Goal: Information Seeking & Learning: Learn about a topic

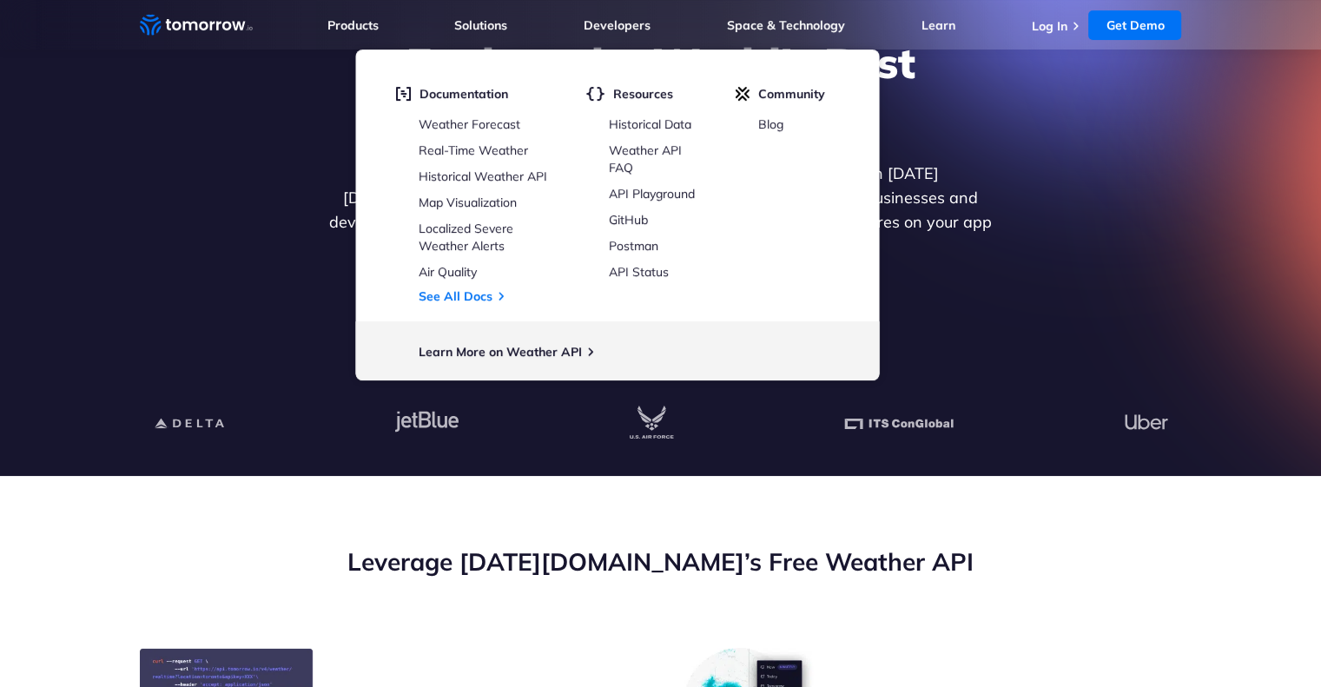
scroll to position [151, 0]
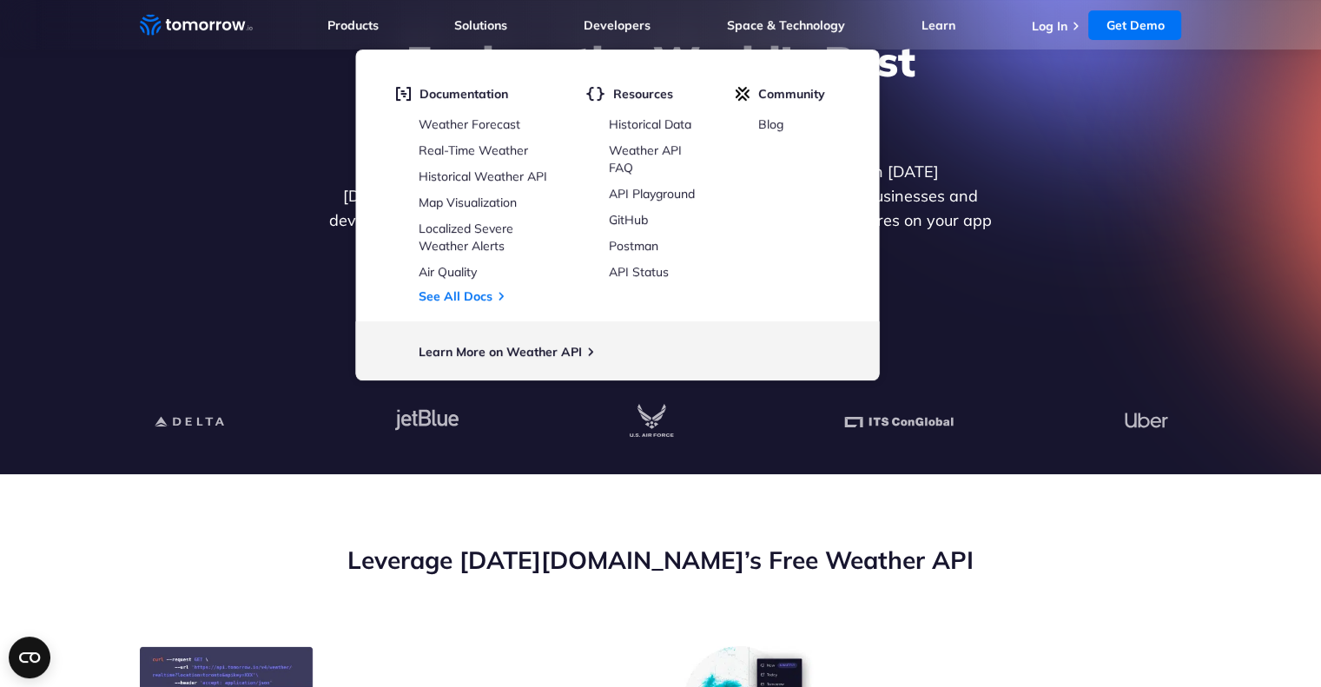
click at [951, 188] on p "Get reliable and precise weather data through our free API. Count on [DATE][DOM…" at bounding box center [661, 208] width 671 height 97
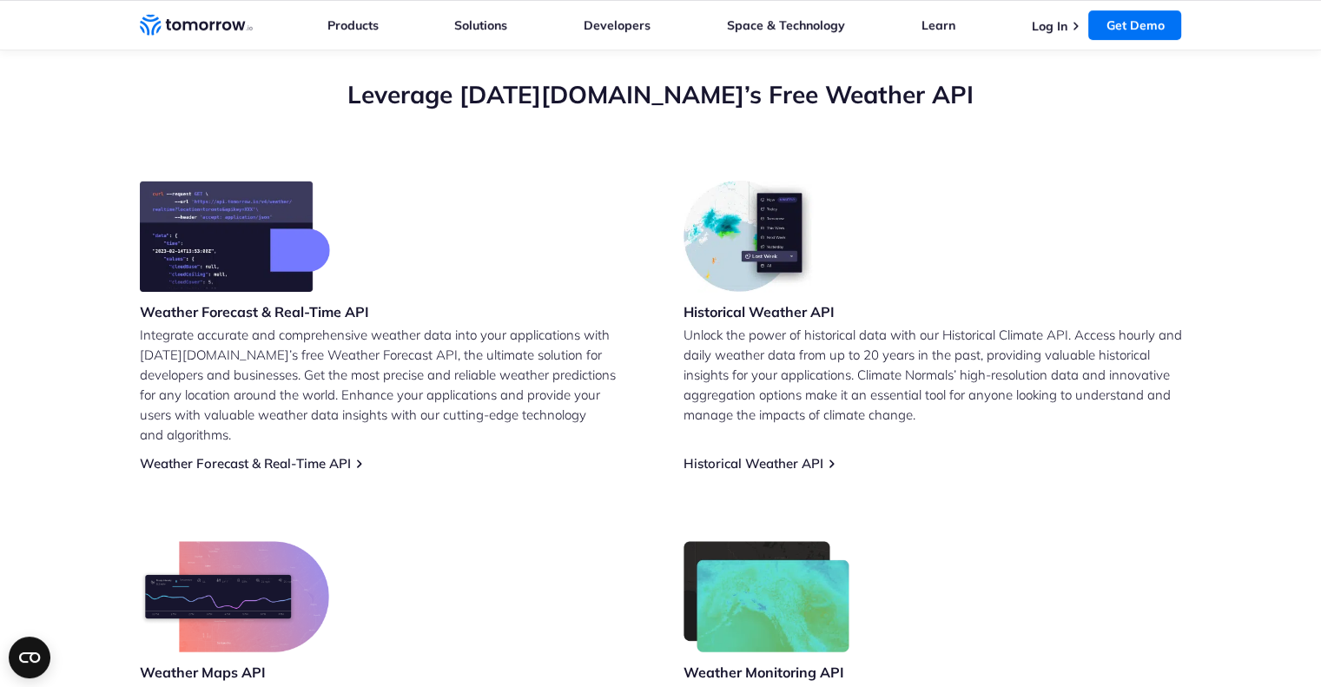
scroll to position [618, 0]
click at [790, 312] on h3 "Historical Weather API" at bounding box center [759, 310] width 151 height 19
click at [780, 313] on h3 "Historical Weather API" at bounding box center [759, 310] width 151 height 19
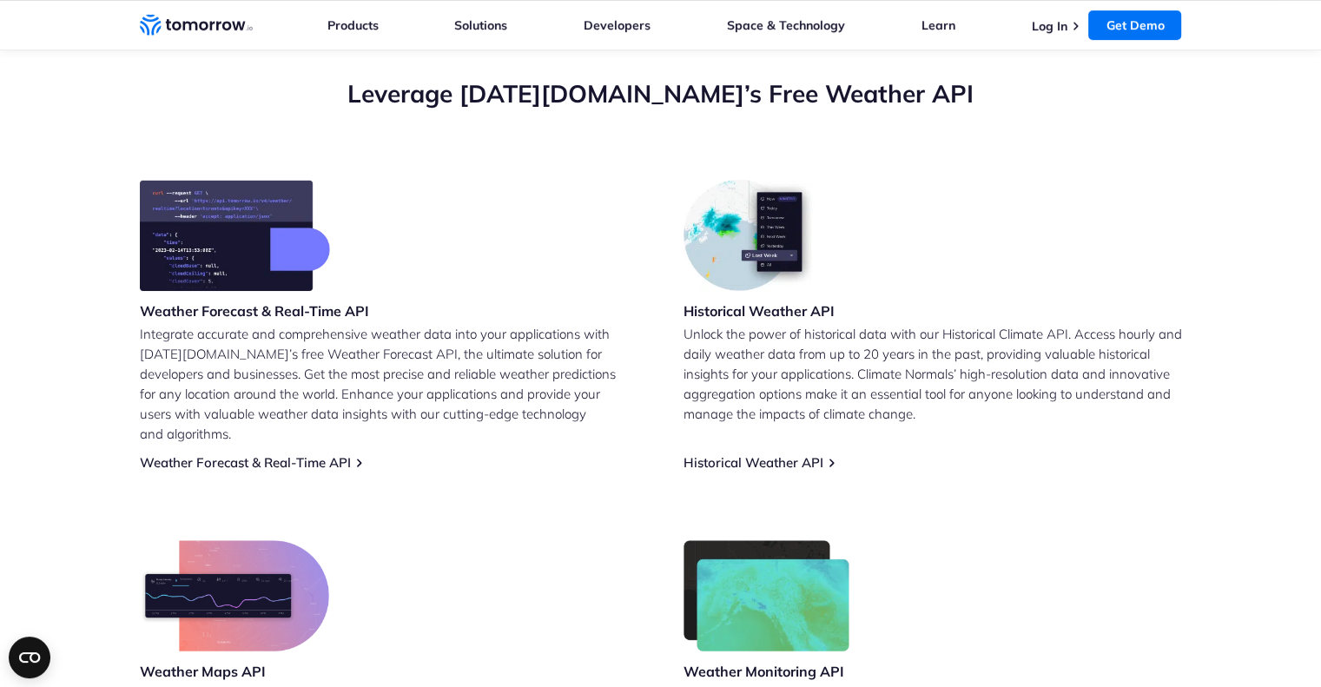
click at [806, 386] on p "Unlock the power of historical data with our Historical Climate API. Access hou…" at bounding box center [933, 374] width 499 height 100
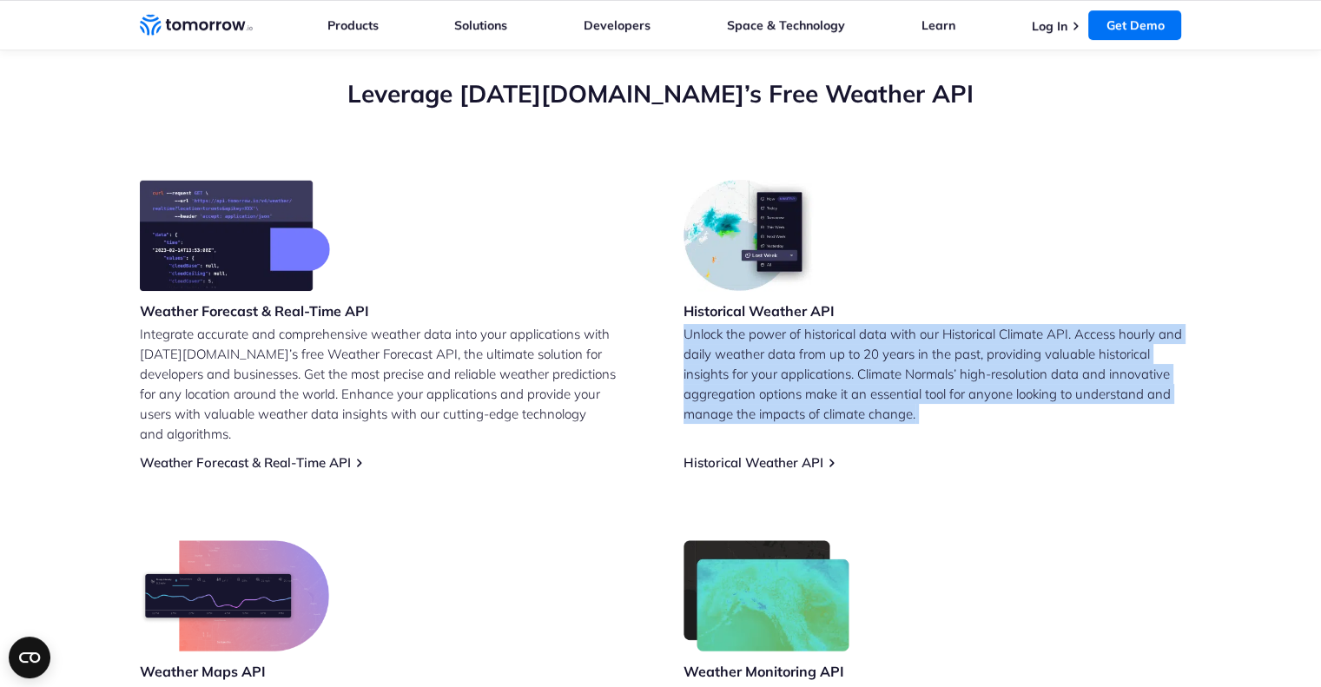
click at [806, 386] on p "Unlock the power of historical data with our Historical Climate API. Access hou…" at bounding box center [933, 374] width 499 height 100
click at [779, 380] on p "Unlock the power of historical data with our Historical Climate API. Access hou…" at bounding box center [933, 374] width 499 height 100
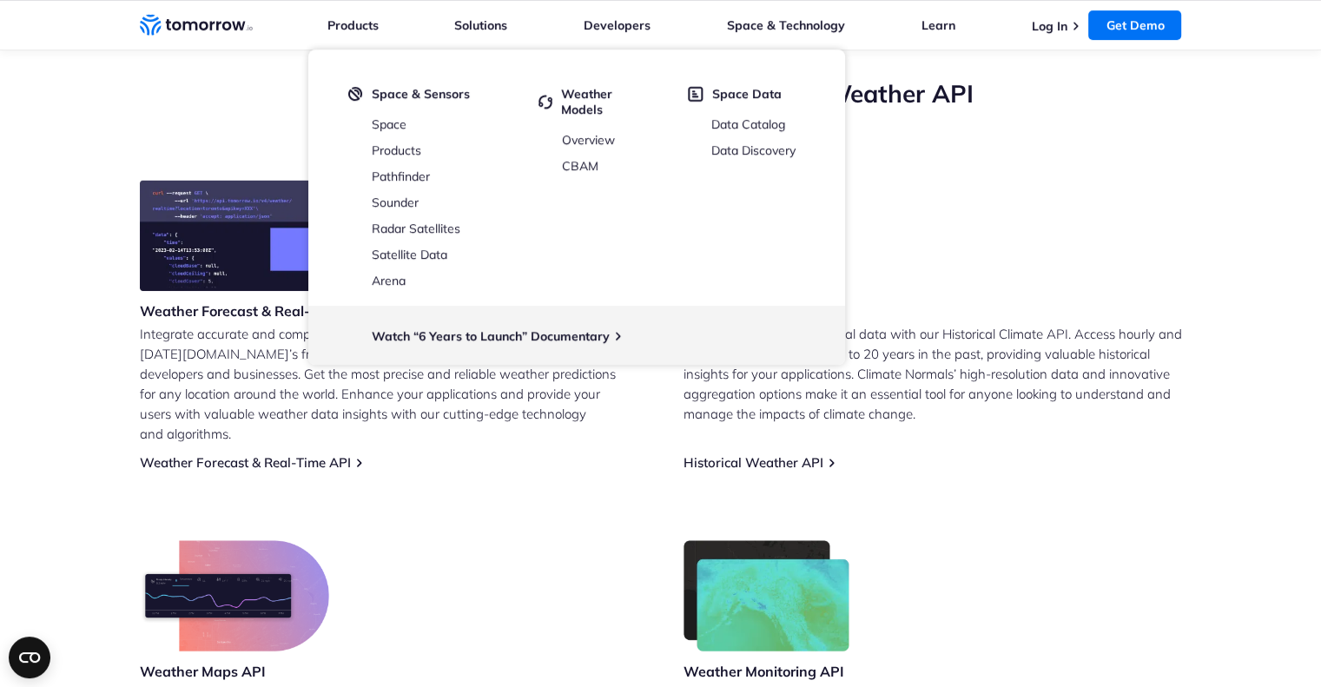
click at [302, 370] on p "Integrate accurate and comprehensive weather data into your applications with T…" at bounding box center [389, 384] width 499 height 120
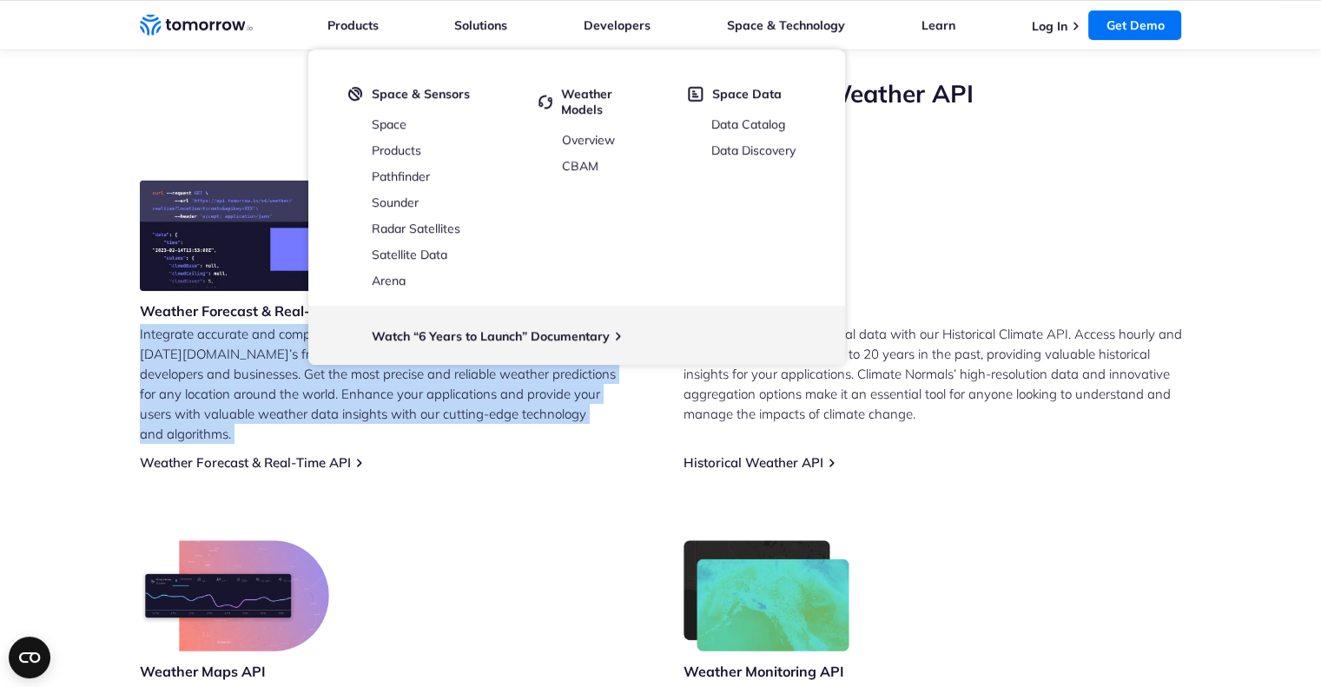
click at [302, 370] on p "Integrate accurate and comprehensive weather data into your applications with T…" at bounding box center [389, 384] width 499 height 120
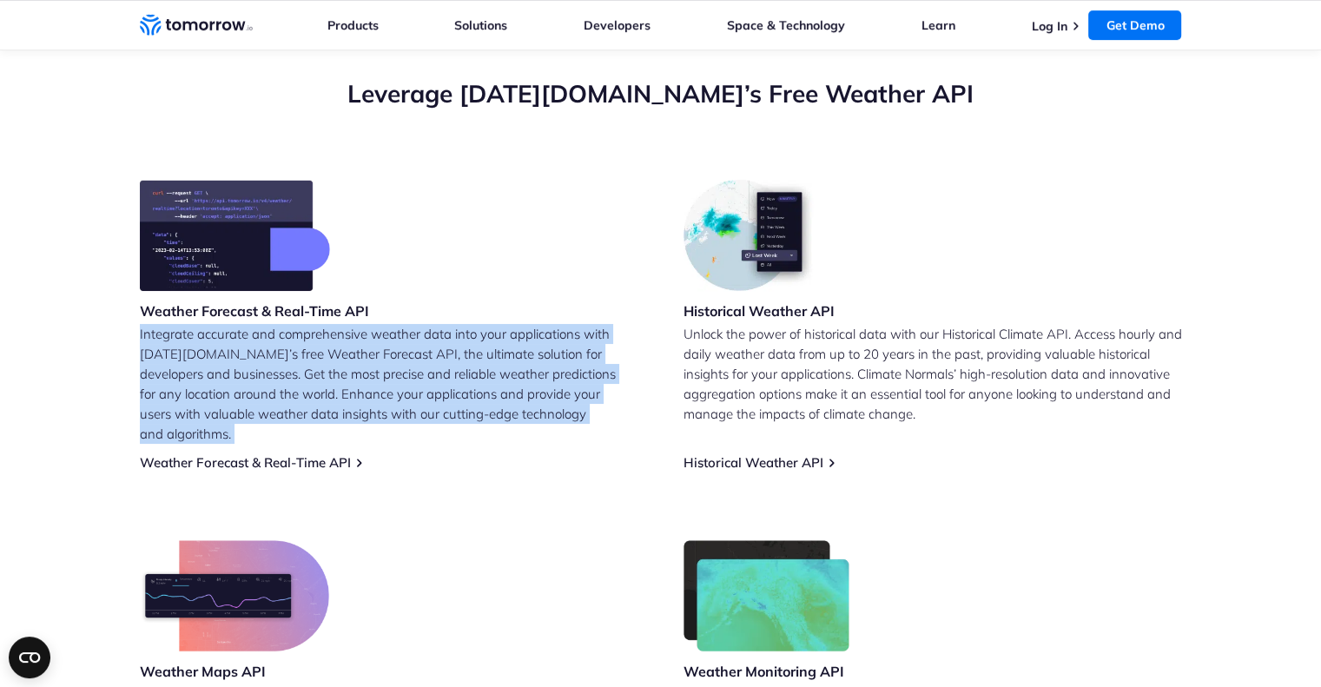
click at [293, 367] on p "Integrate accurate and comprehensive weather data into your applications with T…" at bounding box center [389, 384] width 499 height 120
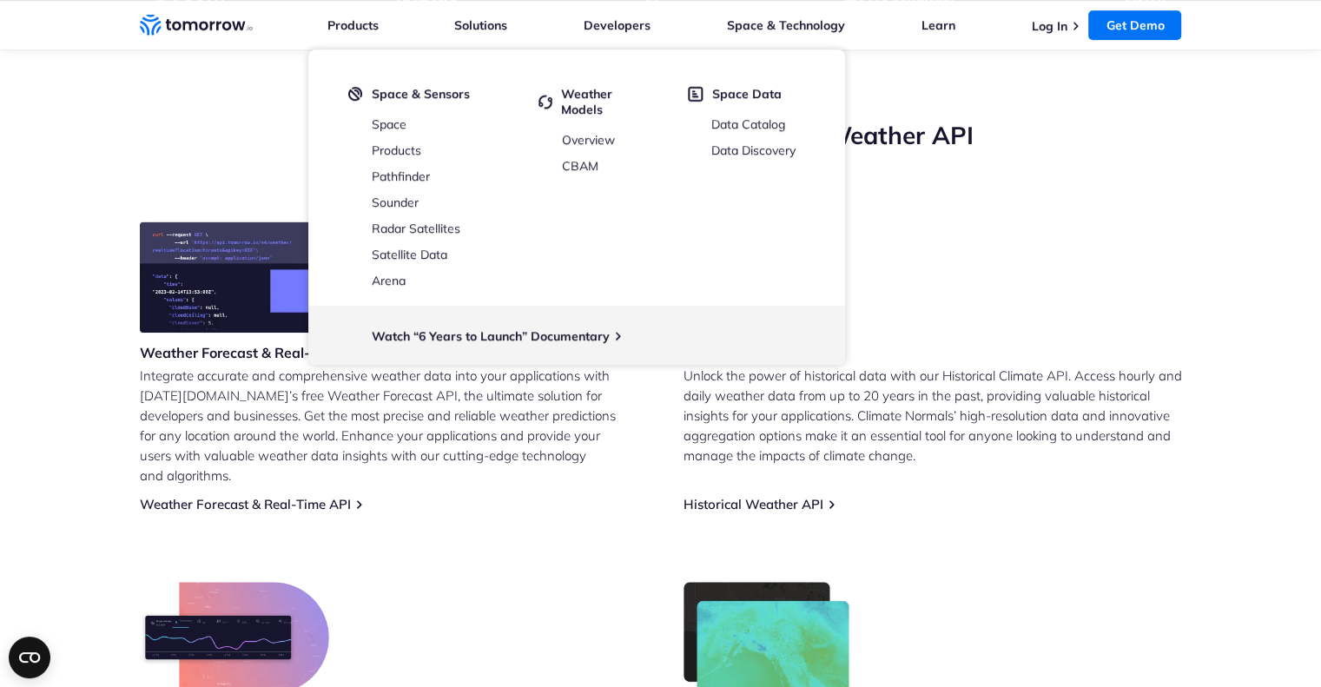
scroll to position [577, 0]
click at [882, 471] on div "Historical Weather API Unlock the power of historical data with our Historical …" at bounding box center [933, 366] width 499 height 291
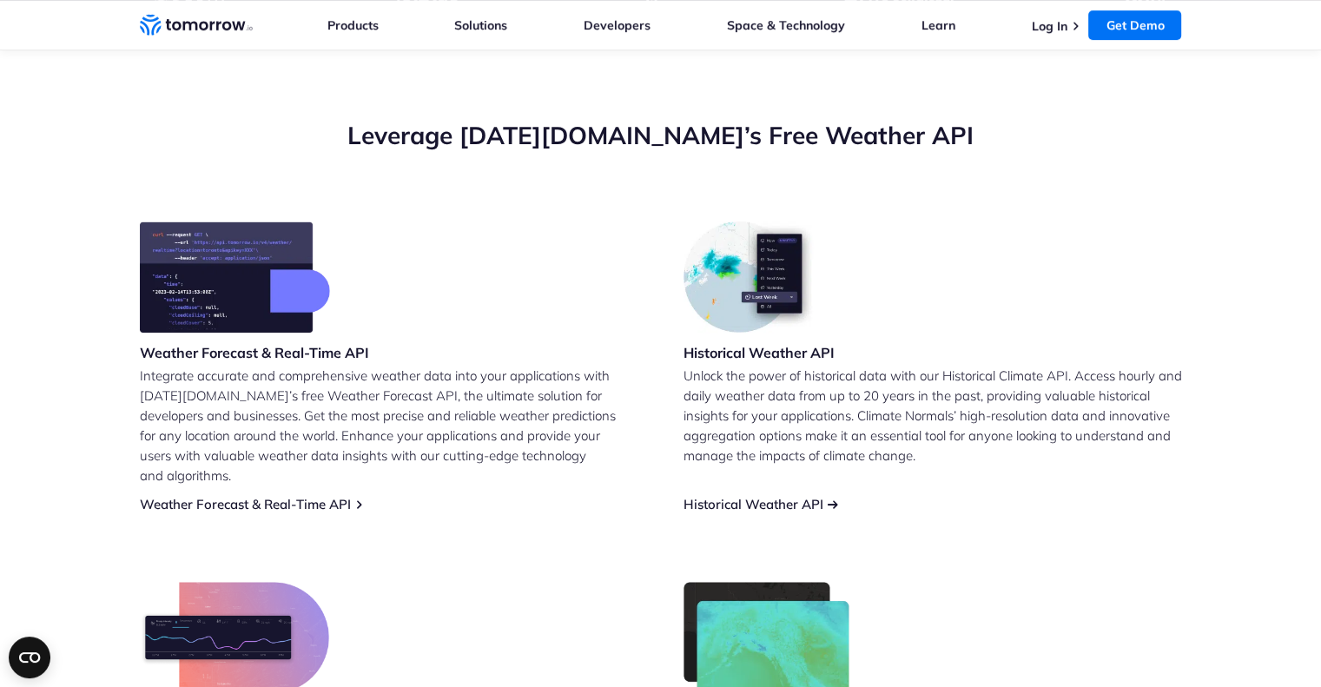
click at [806, 496] on link "Historical Weather API" at bounding box center [754, 504] width 140 height 17
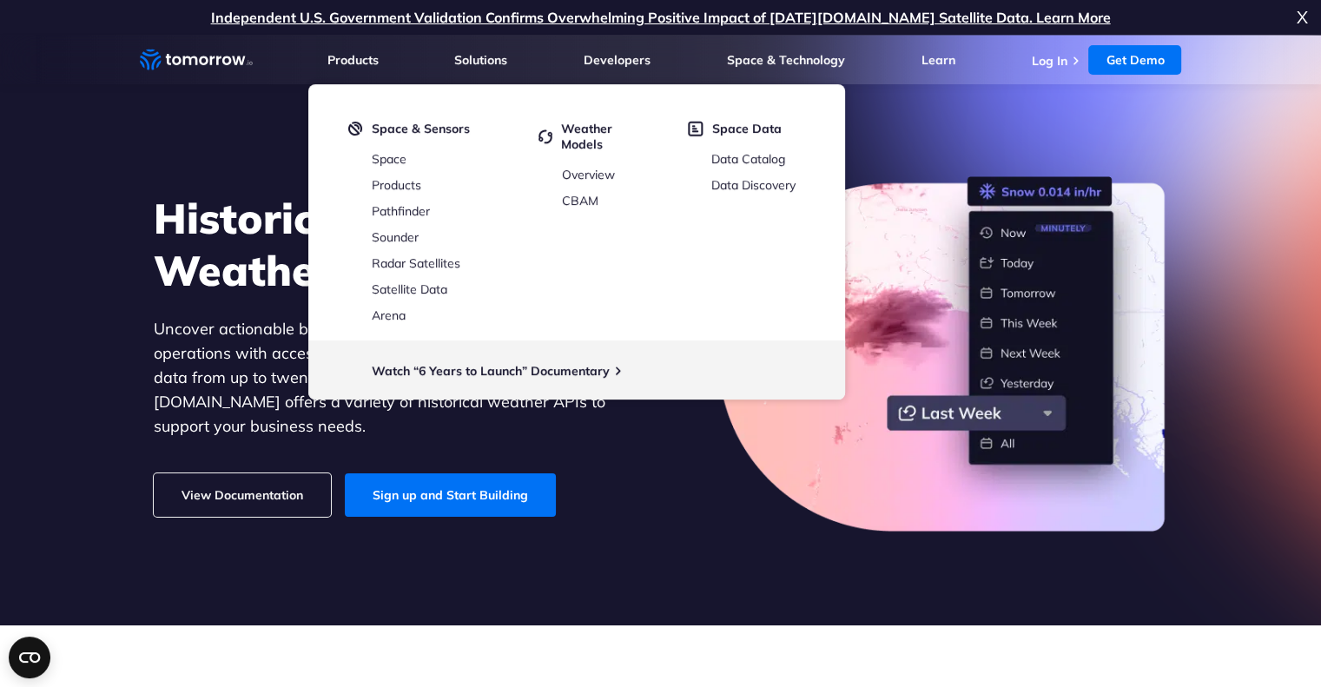
click at [202, 369] on p "Uncover actionable business insights and optimize your operations with access t…" at bounding box center [393, 378] width 478 height 122
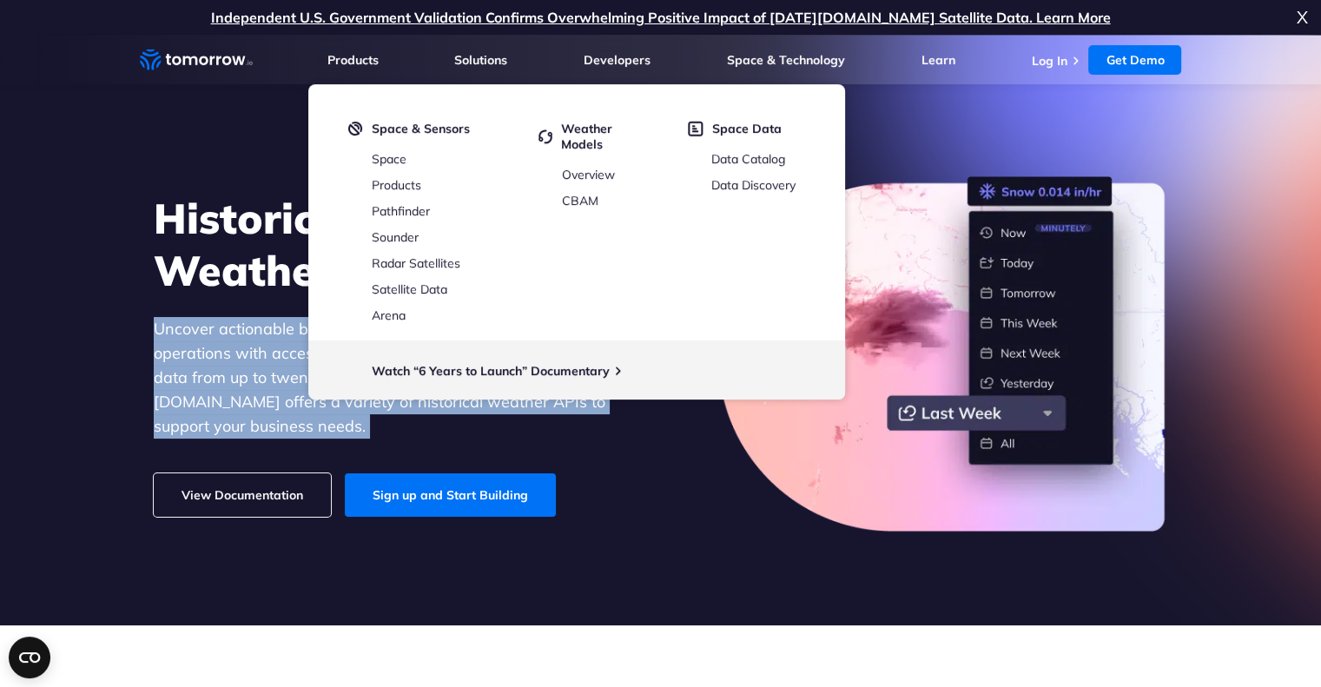
click at [202, 369] on p "Uncover actionable business insights and optimize your operations with access t…" at bounding box center [393, 378] width 478 height 122
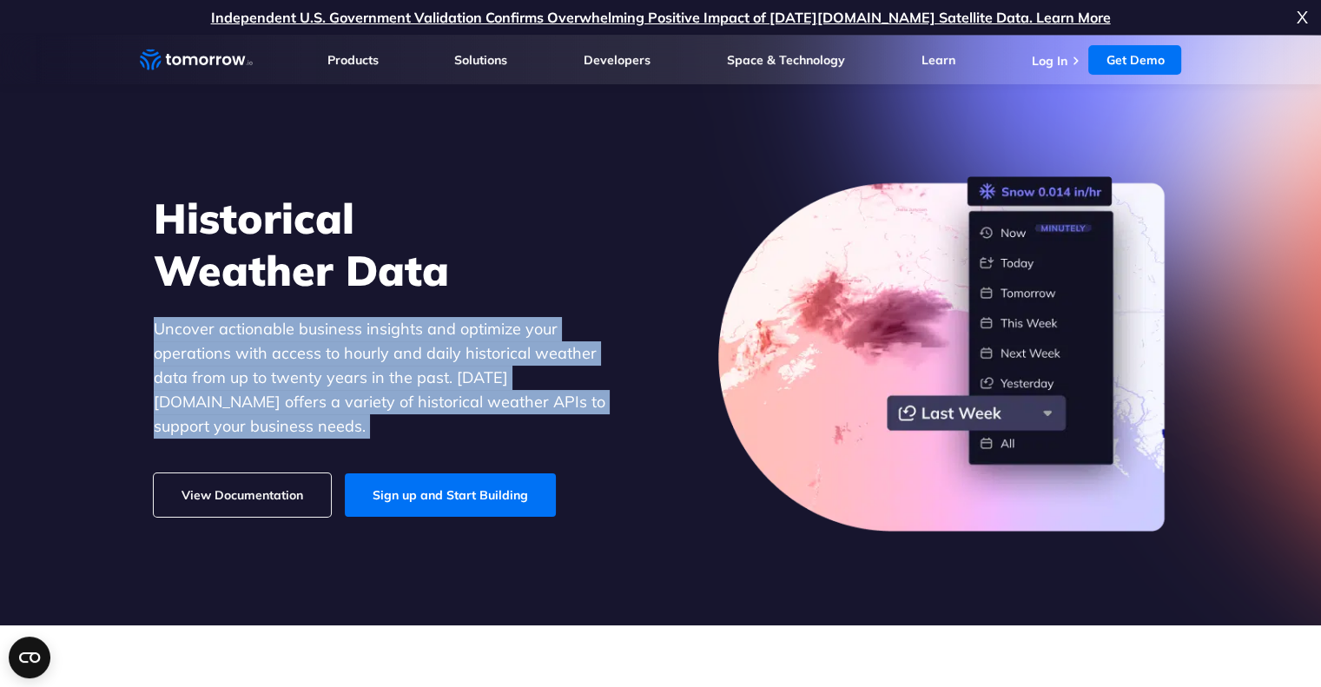
click at [228, 373] on p "Uncover actionable business insights and optimize your operations with access t…" at bounding box center [393, 378] width 478 height 122
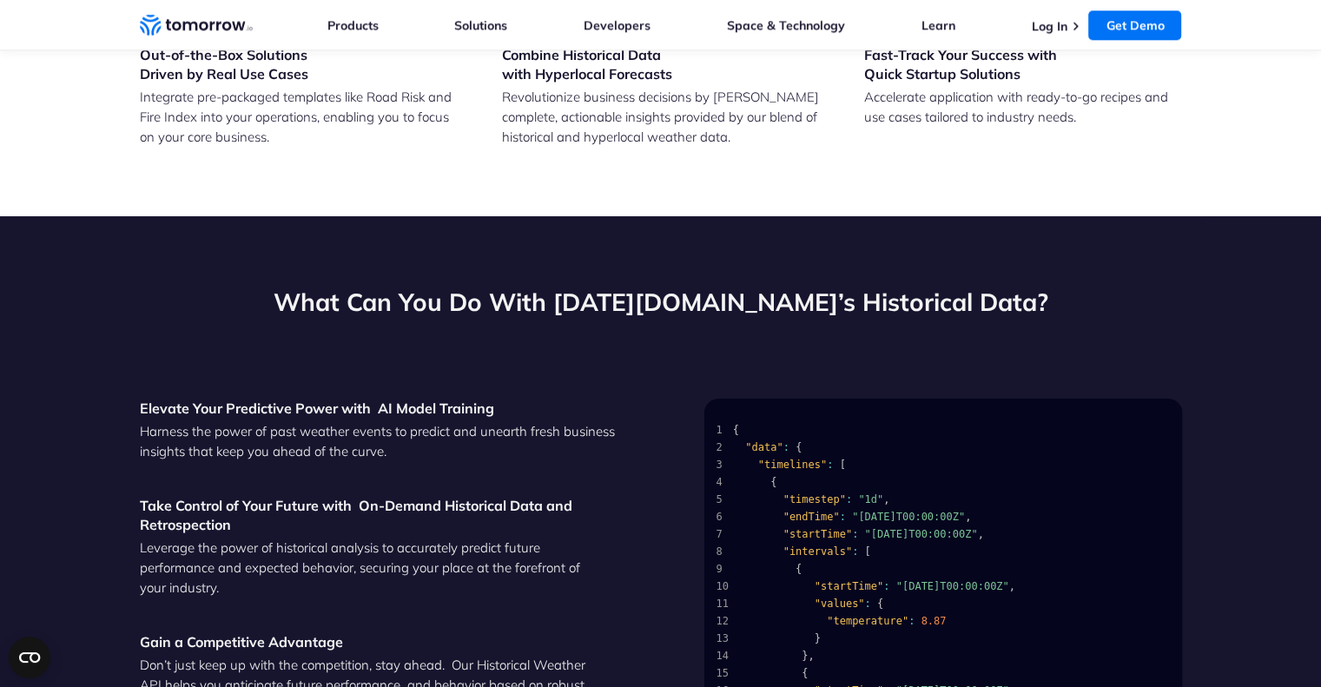
scroll to position [1734, 0]
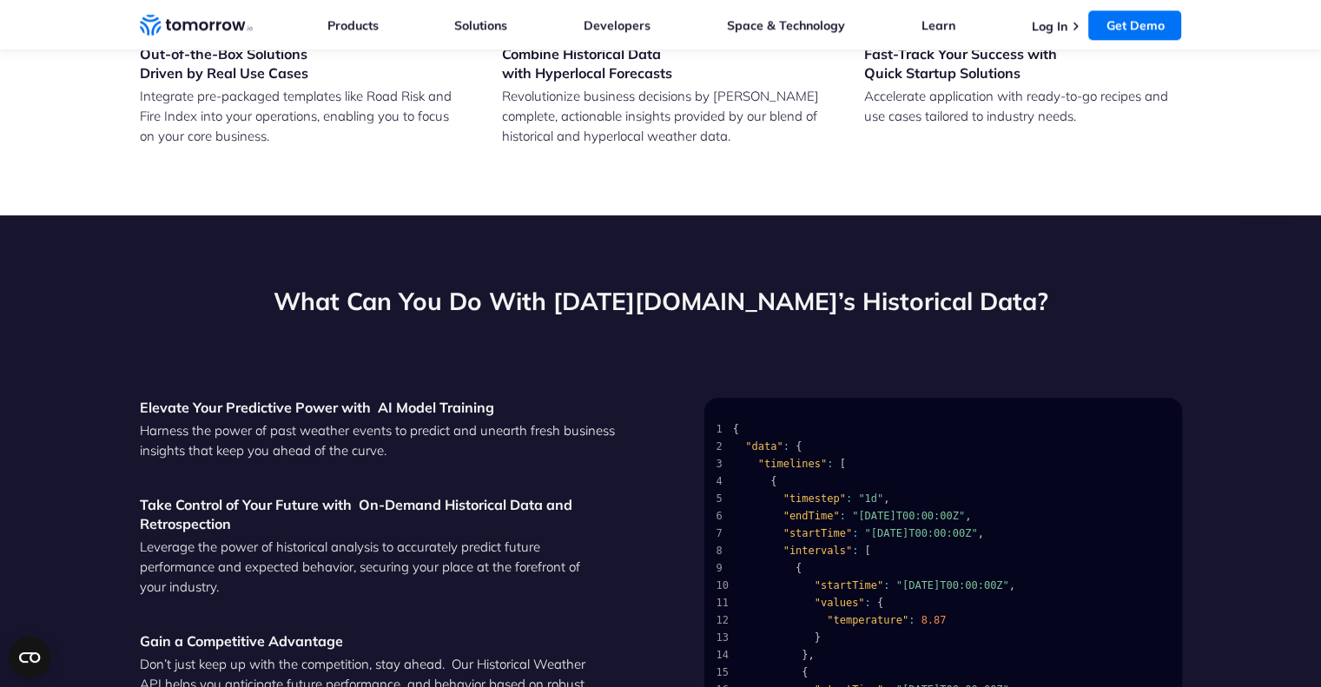
click at [468, 469] on div "Elevate Your Predictive Power with  AI Model Training Harness the power of past…" at bounding box center [379, 602] width 478 height 408
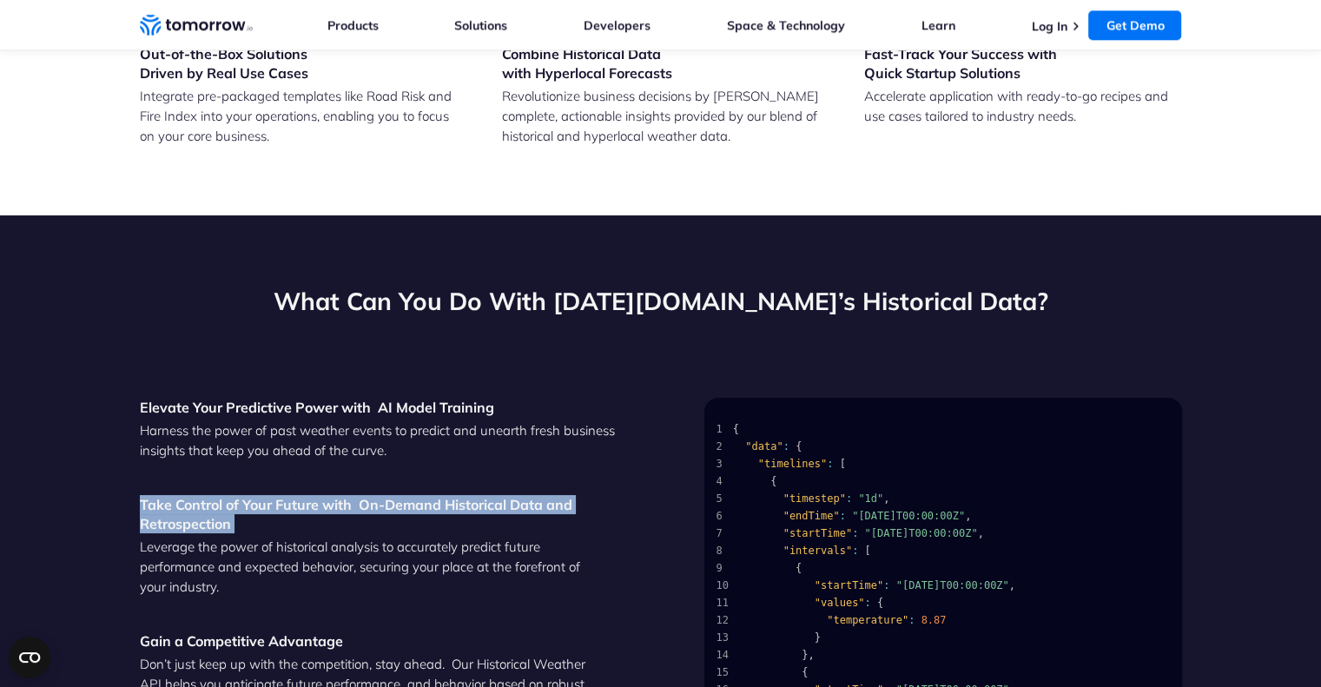
click at [468, 469] on div "Elevate Your Predictive Power with  AI Model Training Harness the power of past…" at bounding box center [379, 602] width 478 height 408
click at [472, 462] on div "Elevate Your Predictive Power with  AI Model Training Harness the power of past…" at bounding box center [379, 602] width 478 height 408
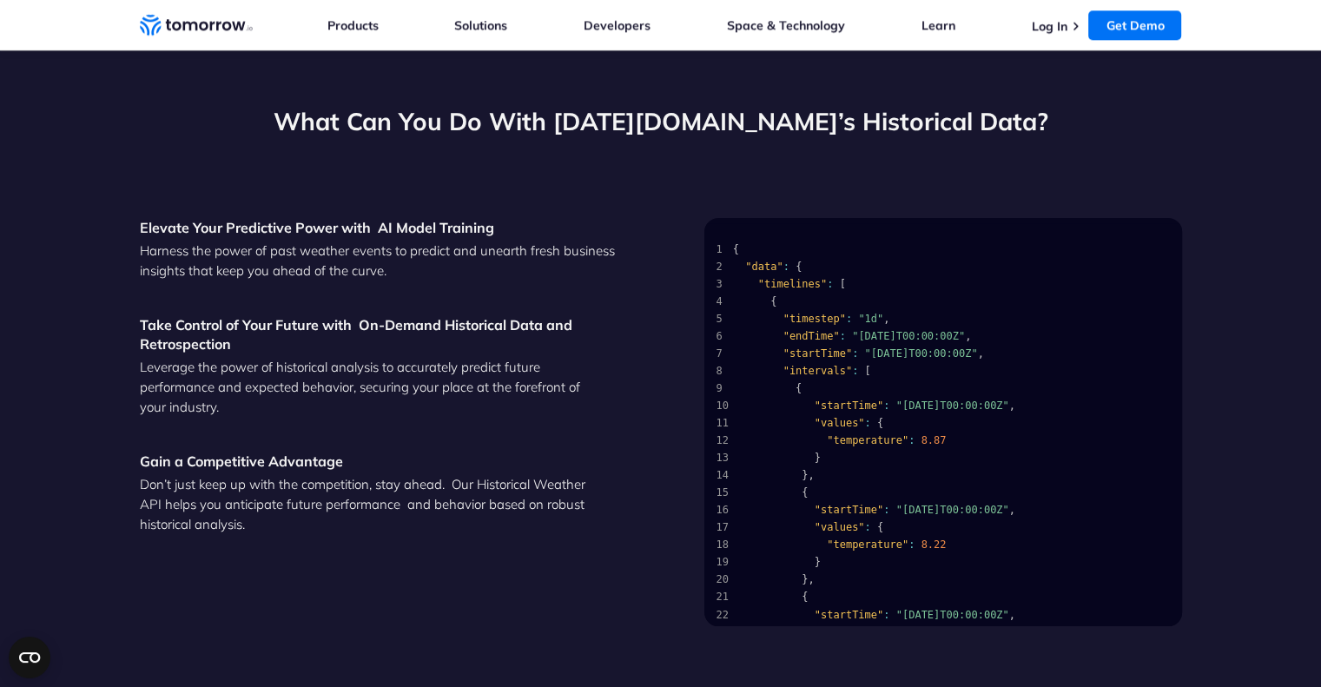
scroll to position [1914, 0]
click at [433, 486] on p "Don’t just keep up with the competition, stay ahead.  Our Historical Weather AP…" at bounding box center [379, 504] width 478 height 60
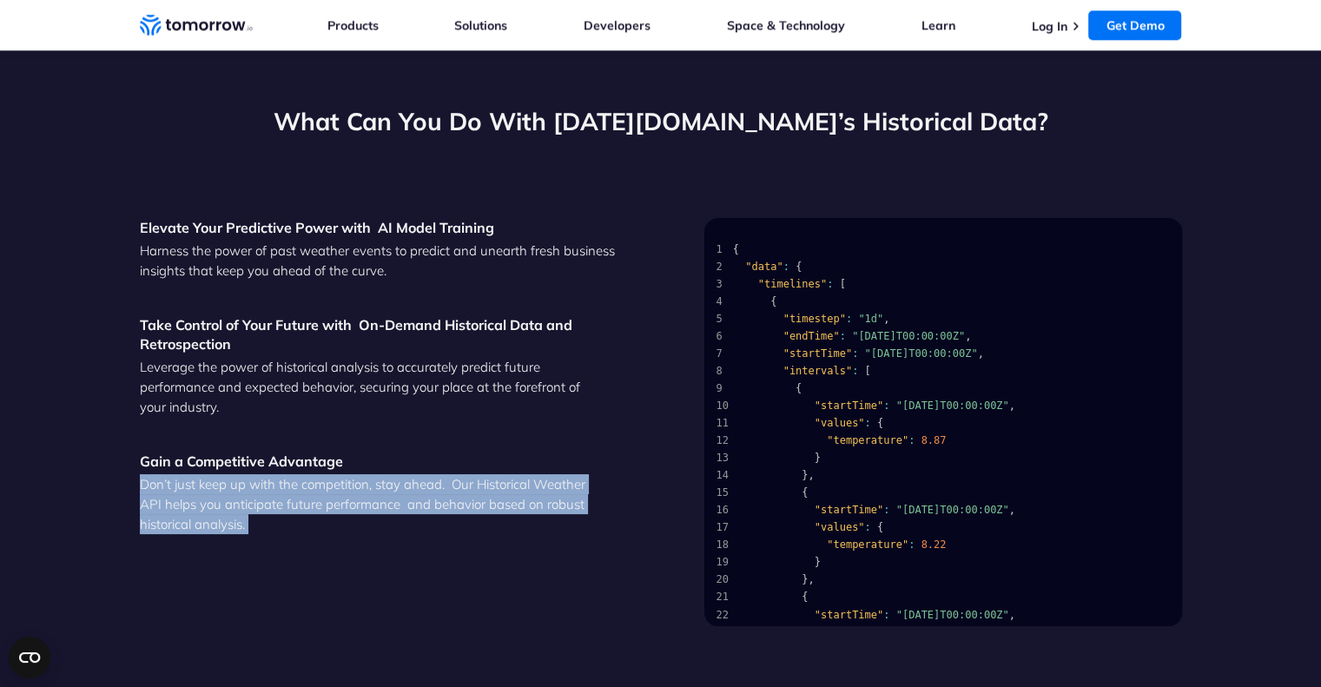
click at [433, 486] on p "Don’t just keep up with the competition, stay ahead.  Our Historical Weather AP…" at bounding box center [379, 504] width 478 height 60
click at [400, 491] on p "Don’t just keep up with the competition, stay ahead.  Our Historical Weather AP…" at bounding box center [379, 504] width 478 height 60
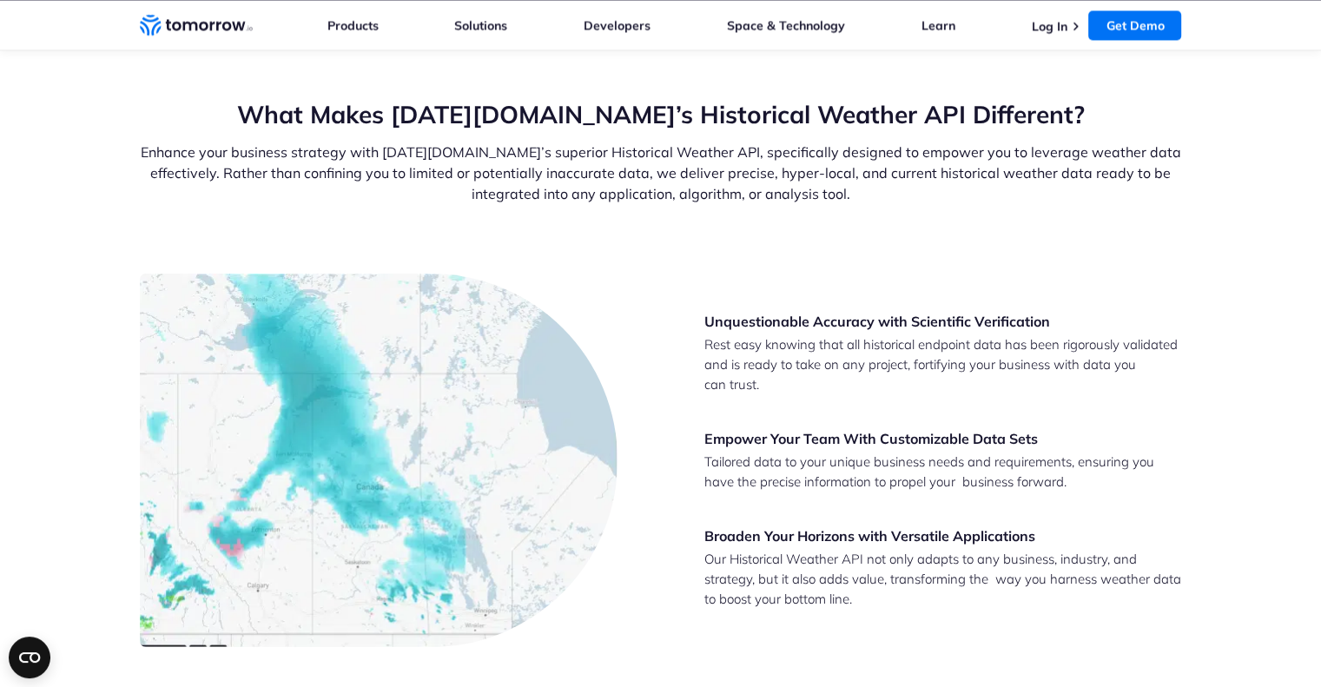
scroll to position [2560, 0]
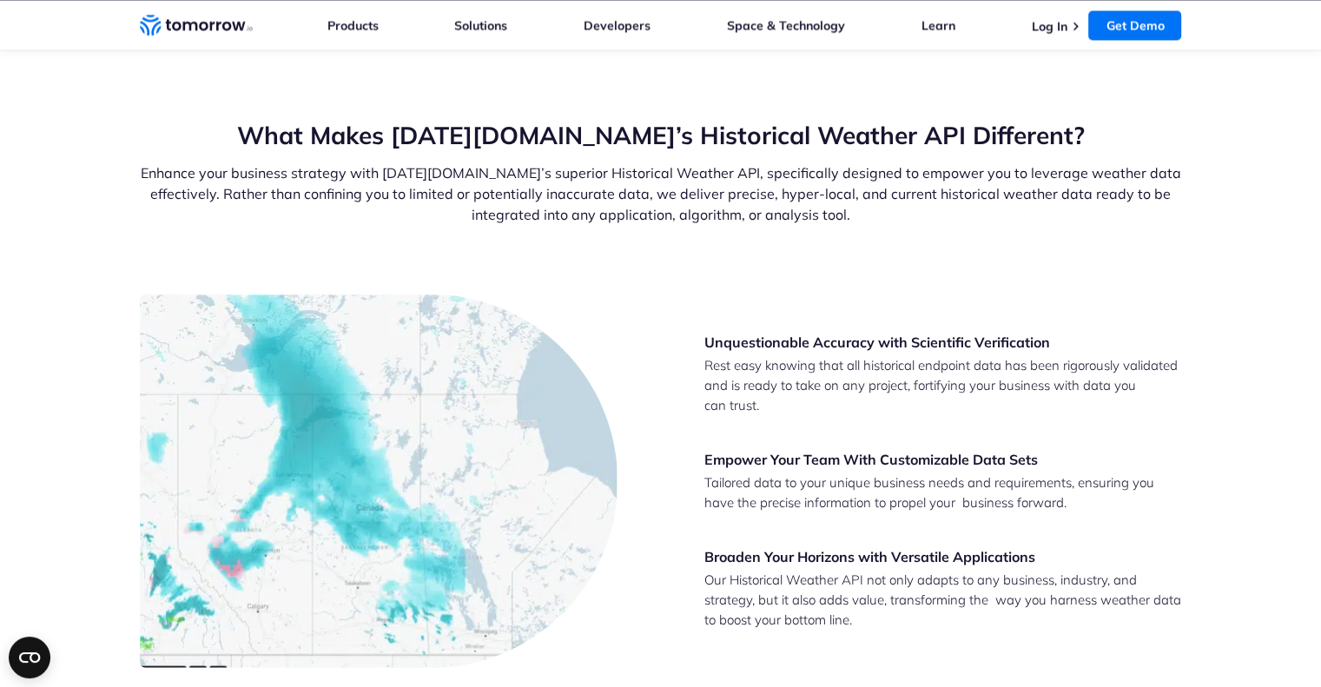
click at [604, 228] on div "What Makes Tomorrow.io’s Historical Weather API Different? Enhance your busines…" at bounding box center [661, 206] width 1042 height 175
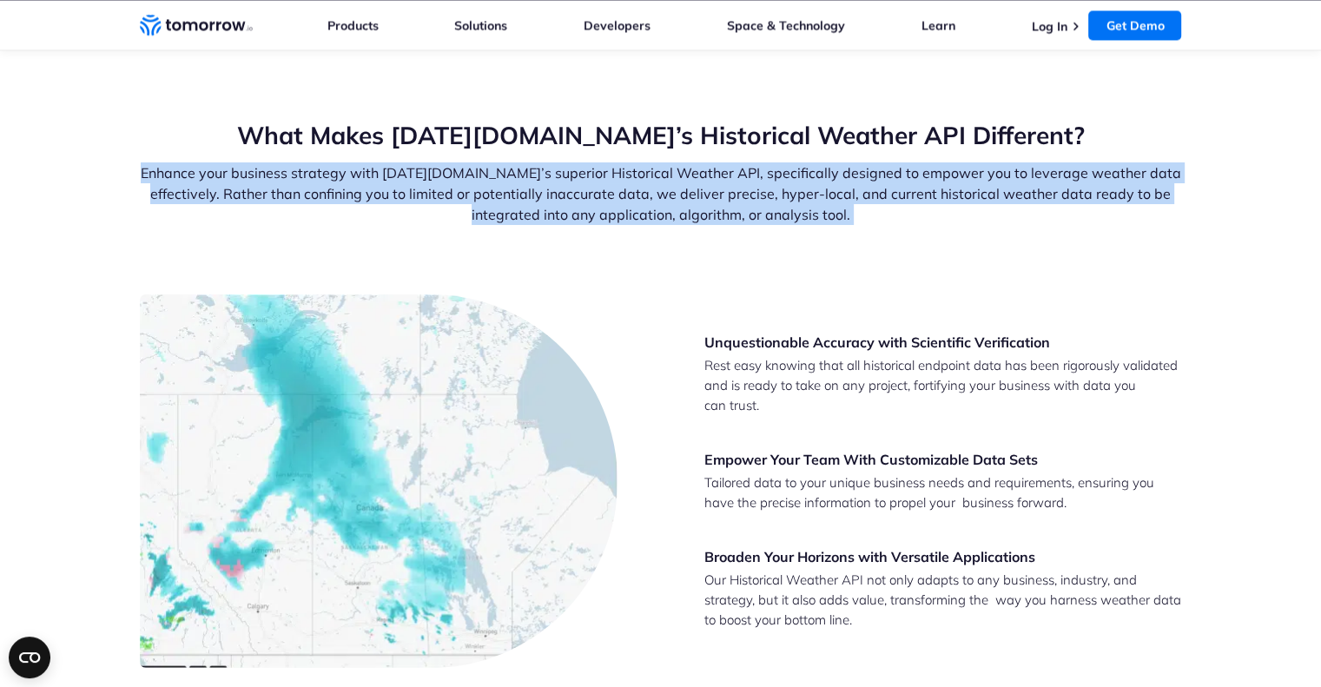
click at [604, 228] on div "What Makes Tomorrow.io’s Historical Weather API Different? Enhance your busines…" at bounding box center [661, 206] width 1042 height 175
click at [624, 203] on p "Enhance your business strategy with [DATE][DOMAIN_NAME]’s superior Historical W…" at bounding box center [661, 193] width 1042 height 63
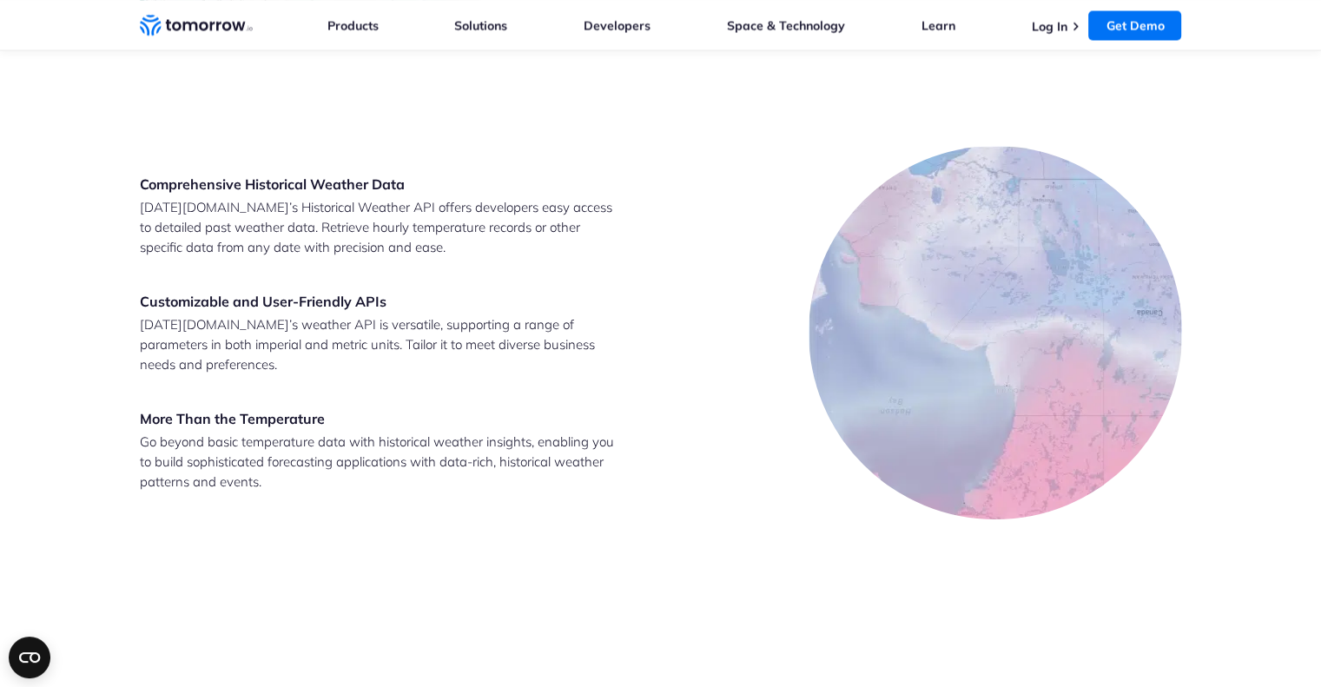
scroll to position [3245, 0]
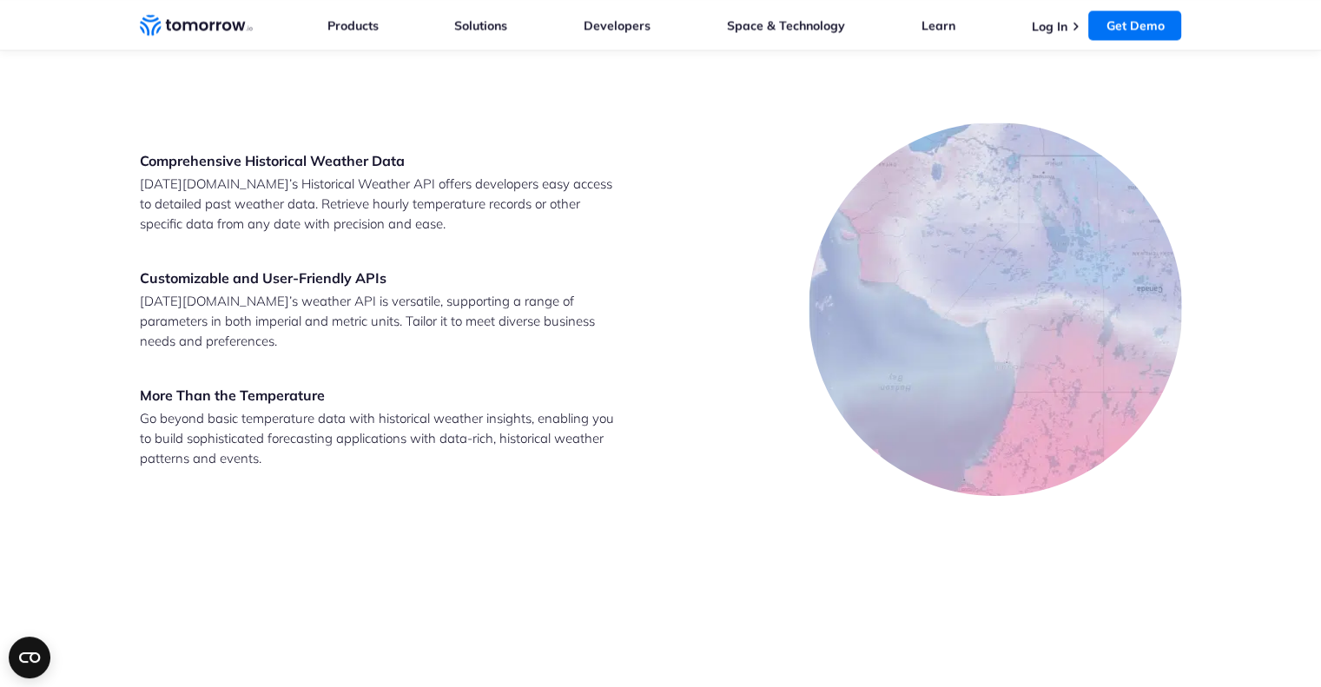
click at [438, 432] on p "Go beyond basic temperature data with historical weather insights, enabling you…" at bounding box center [379, 438] width 478 height 60
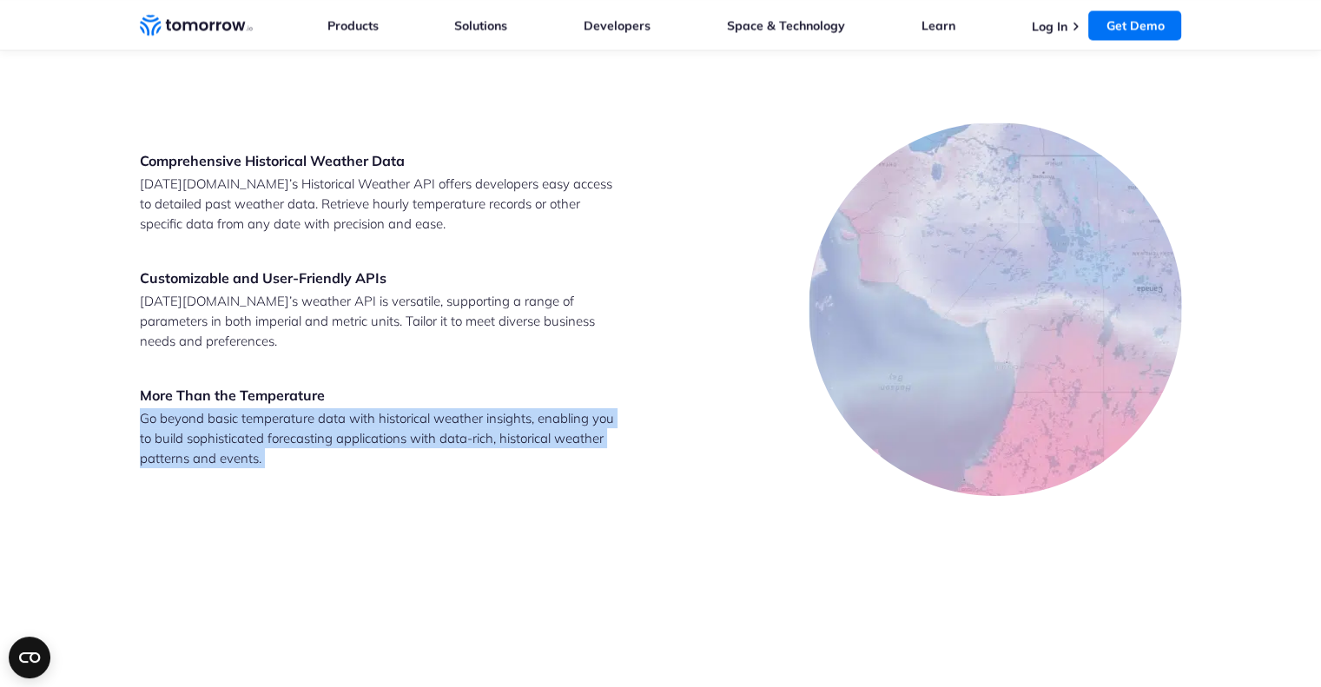
click at [438, 432] on p "Go beyond basic temperature data with historical weather insights, enabling you…" at bounding box center [379, 438] width 478 height 60
click at [413, 434] on p "Go beyond basic temperature data with historical weather insights, enabling you…" at bounding box center [379, 438] width 478 height 60
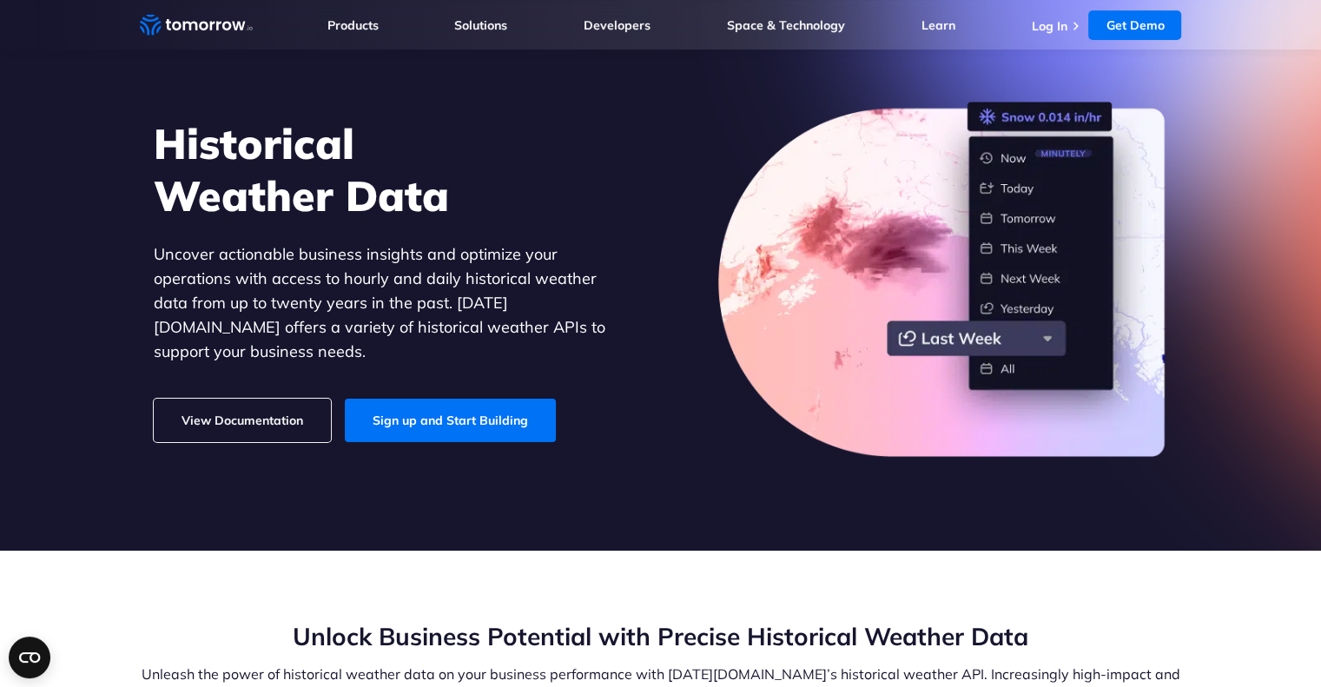
scroll to position [66, 0]
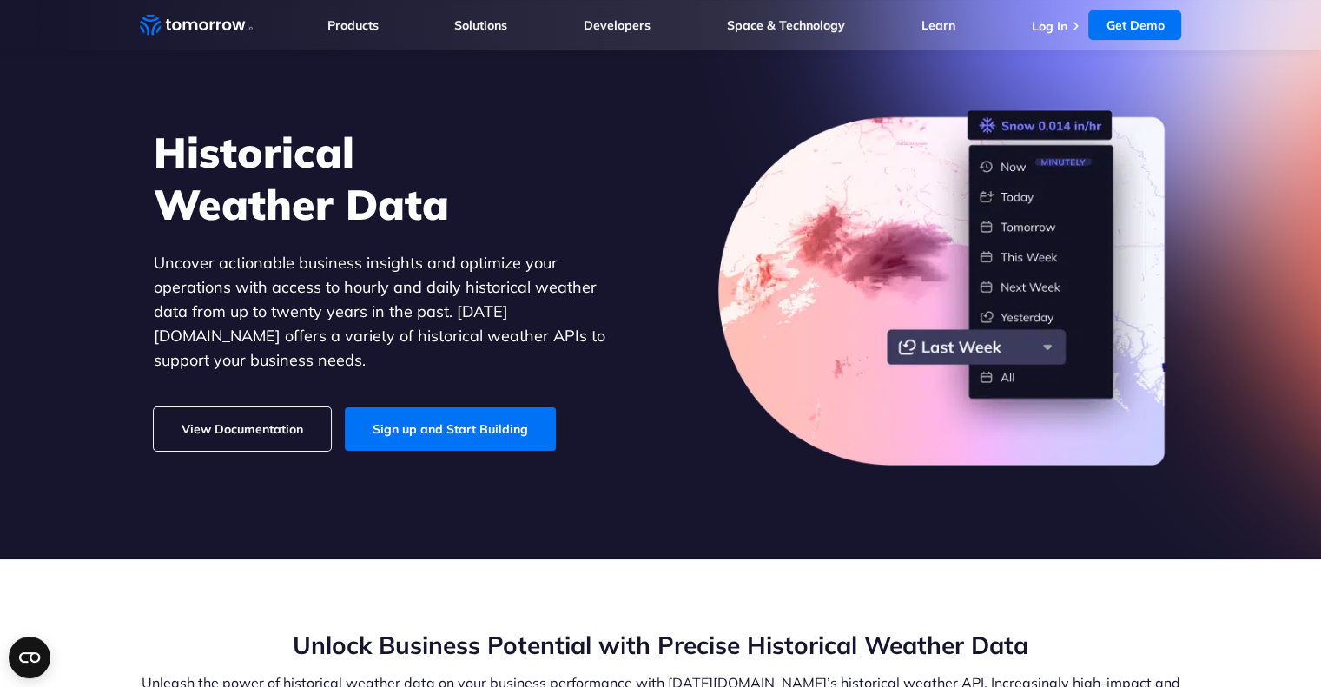
click at [188, 287] on p "Uncover actionable business insights and optimize your operations with access t…" at bounding box center [393, 312] width 478 height 122
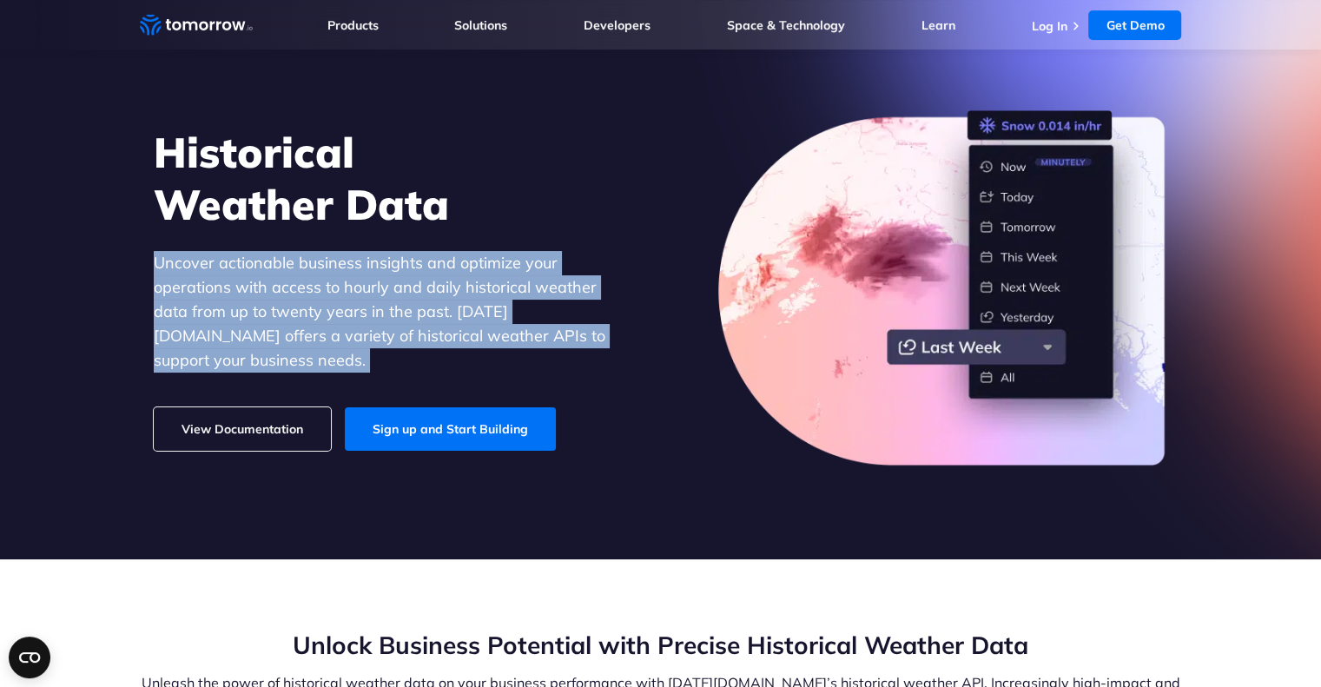
click at [188, 287] on p "Uncover actionable business insights and optimize your operations with access t…" at bounding box center [393, 312] width 478 height 122
click at [241, 335] on p "Uncover actionable business insights and optimize your operations with access t…" at bounding box center [393, 312] width 478 height 122
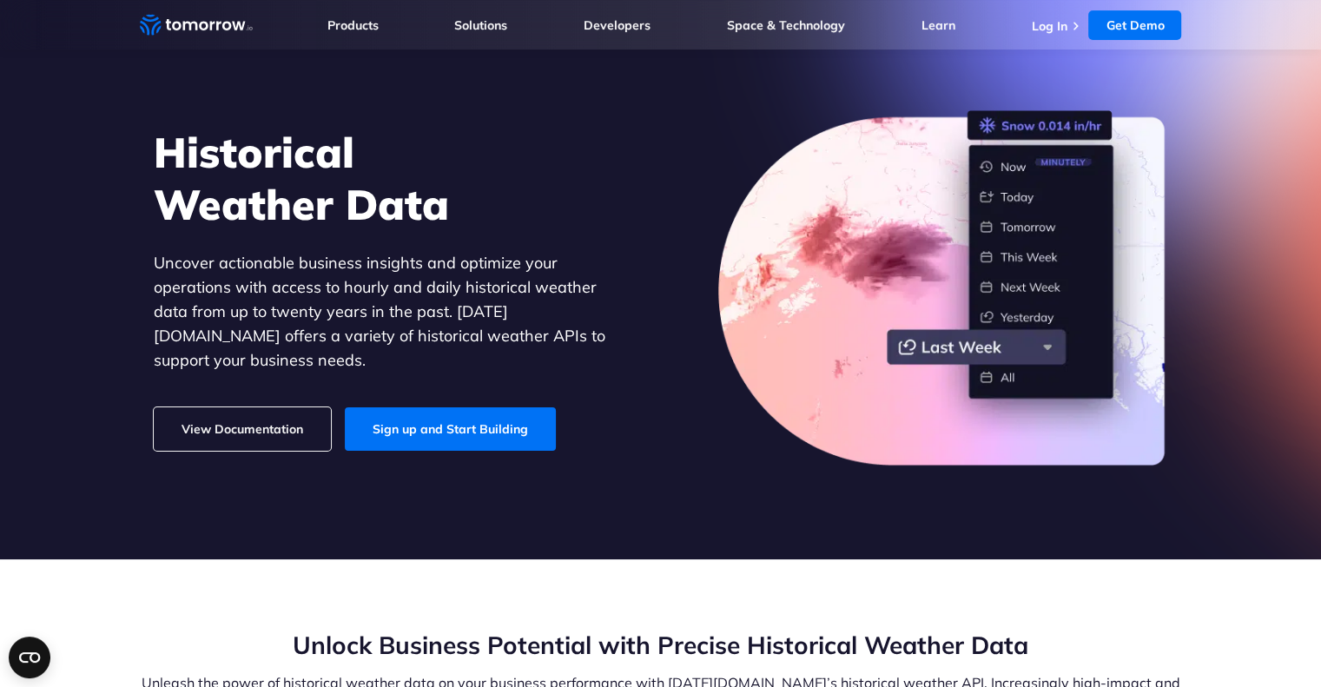
click at [269, 334] on p "Uncover actionable business insights and optimize your operations with access t…" at bounding box center [393, 312] width 478 height 122
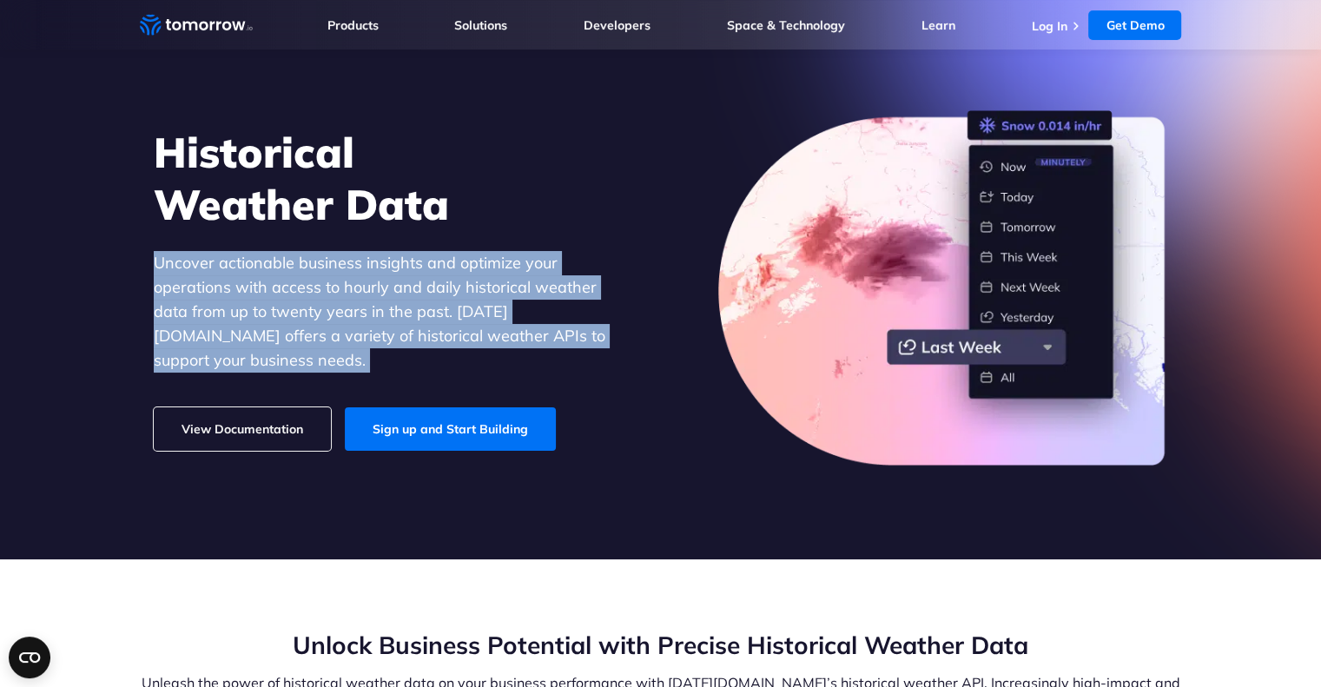
click at [269, 334] on p "Uncover actionable business insights and optimize your operations with access t…" at bounding box center [393, 312] width 478 height 122
click at [373, 285] on p "Uncover actionable business insights and optimize your operations with access t…" at bounding box center [393, 312] width 478 height 122
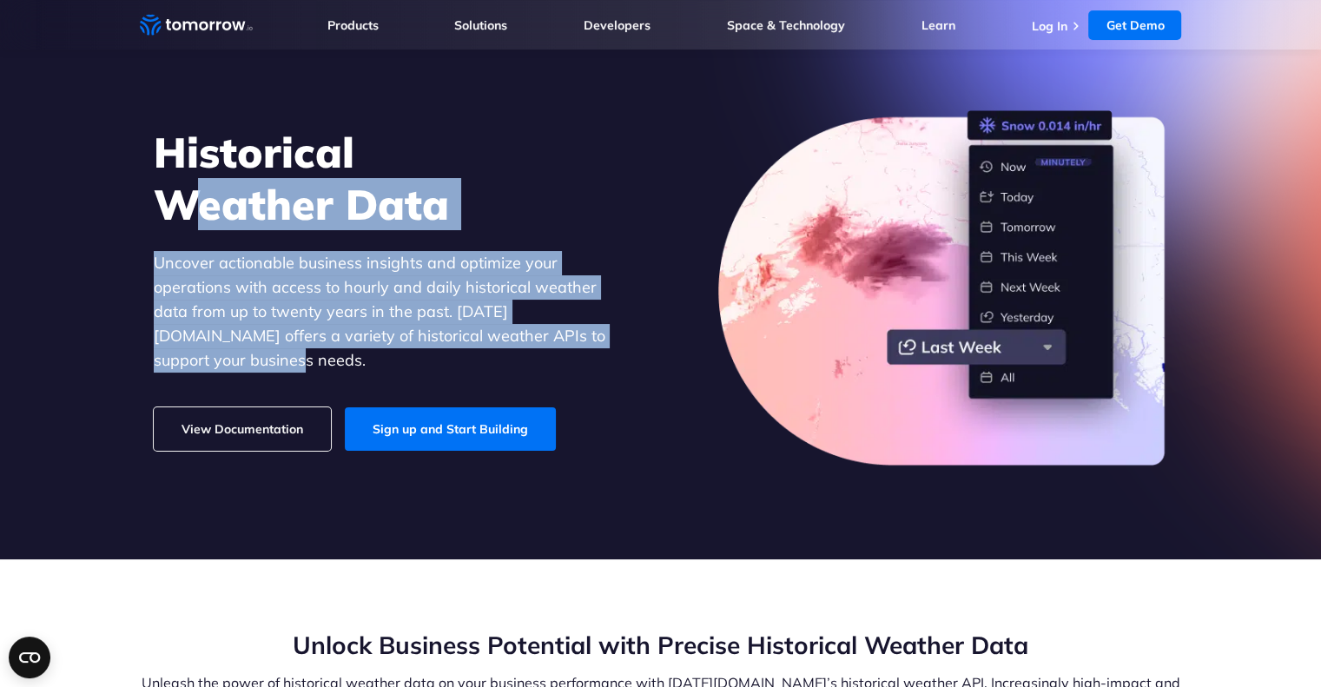
drag, startPoint x: 572, startPoint y: 347, endPoint x: 176, endPoint y: 223, distance: 414.0
click at [176, 223] on div "Historical Weather Data Uncover actionable business insights and optimize your …" at bounding box center [393, 288] width 478 height 325
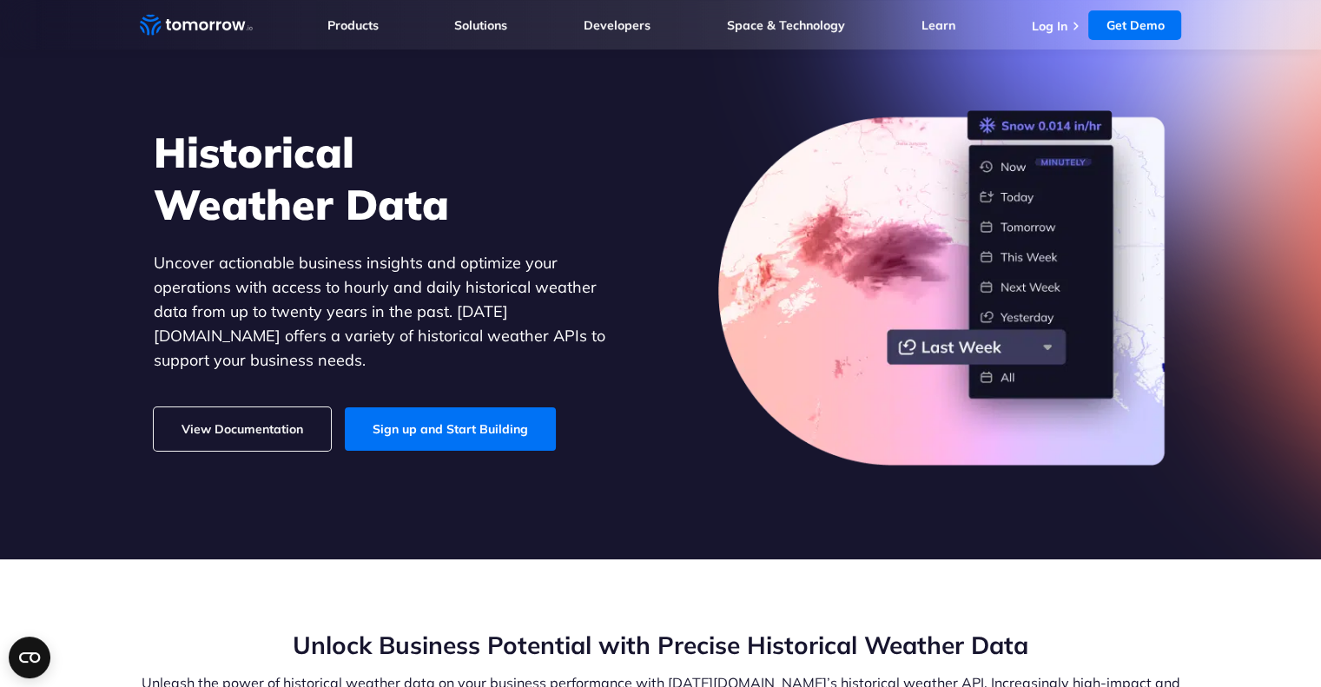
click at [161, 188] on h1 "Historical Weather Data" at bounding box center [393, 178] width 478 height 104
click at [157, 167] on h1 "Historical Weather Data" at bounding box center [393, 178] width 478 height 104
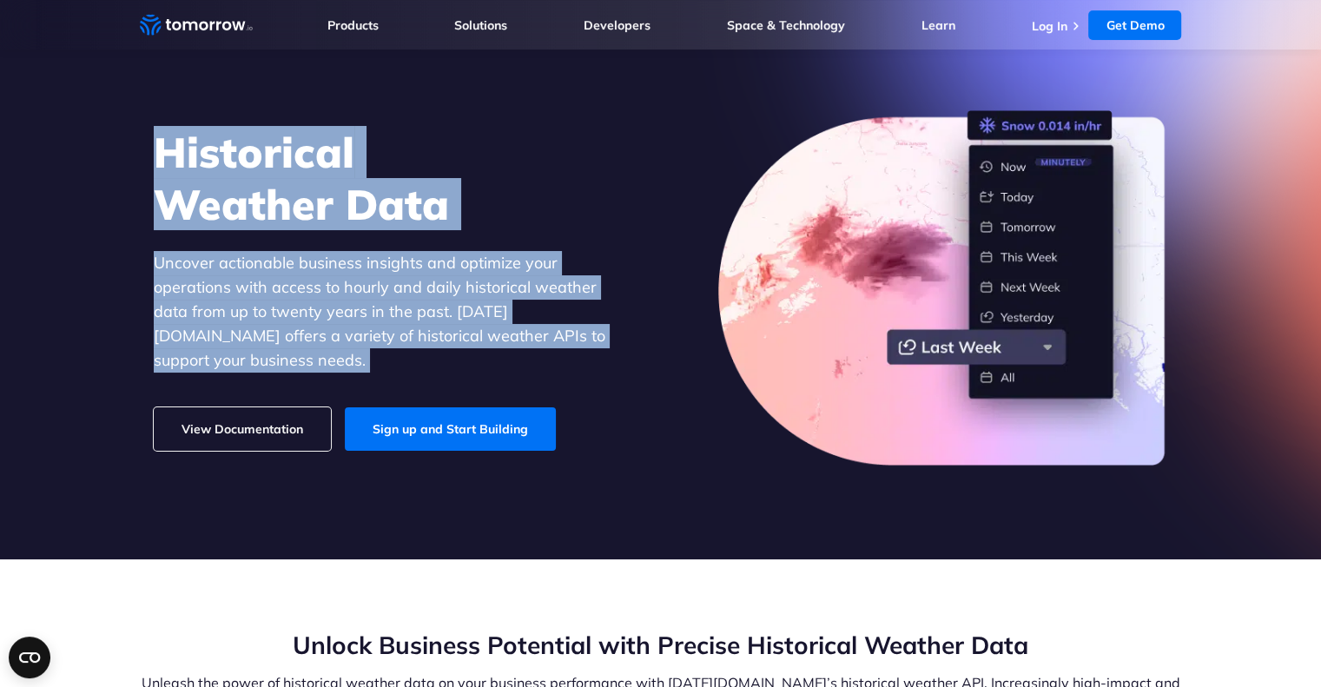
drag, startPoint x: 157, startPoint y: 167, endPoint x: 629, endPoint y: 354, distance: 507.6
click at [629, 354] on div "Historical Weather Data Uncover actionable business insights and optimize your …" at bounding box center [393, 288] width 478 height 325
click at [629, 354] on p "Uncover actionable business insights and optimize your operations with access t…" at bounding box center [393, 312] width 478 height 122
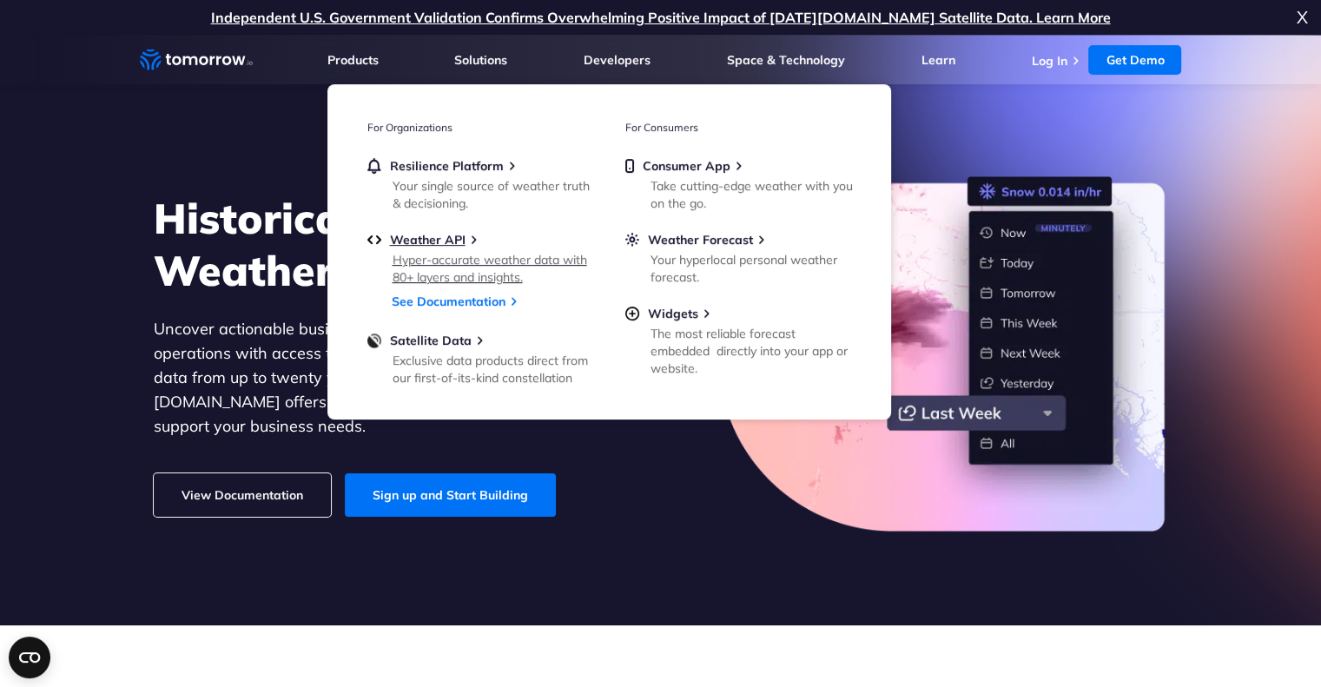
click at [426, 256] on div "Hyper-accurate weather data with 80+ layers and insights." at bounding box center [494, 268] width 202 height 35
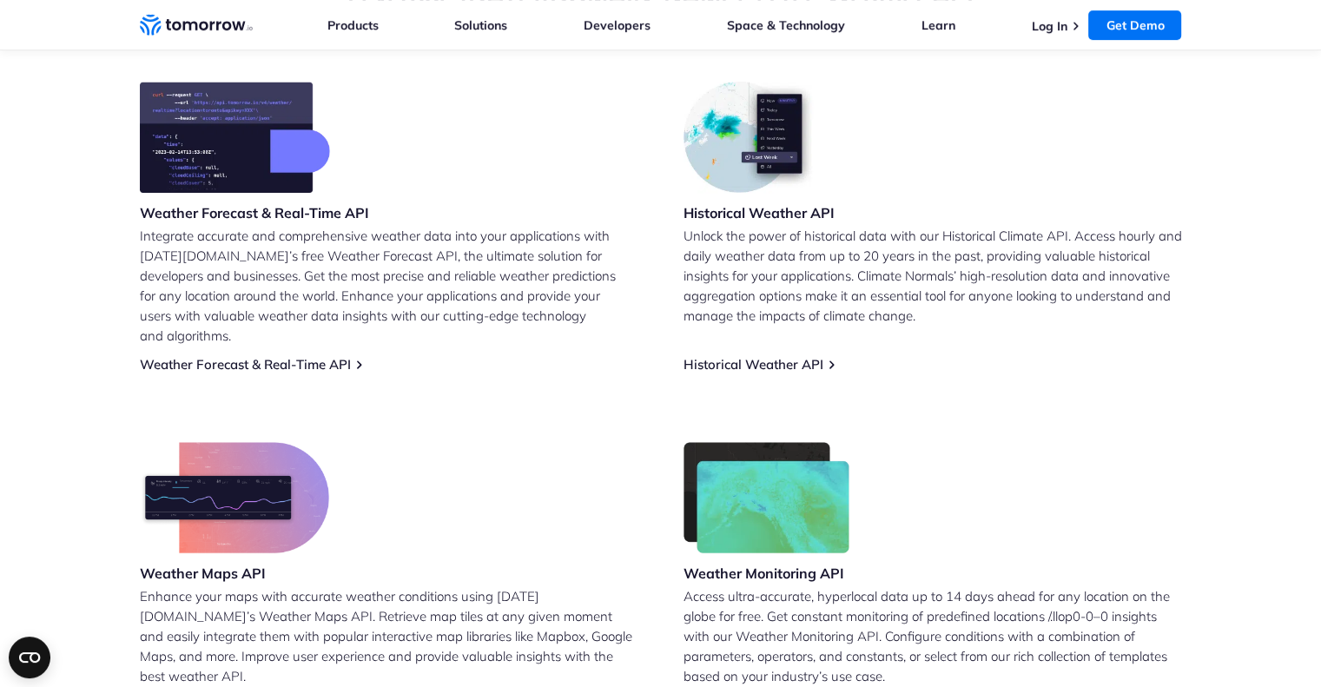
scroll to position [716, 0]
click at [747, 357] on link "Historical Weather API" at bounding box center [754, 365] width 140 height 17
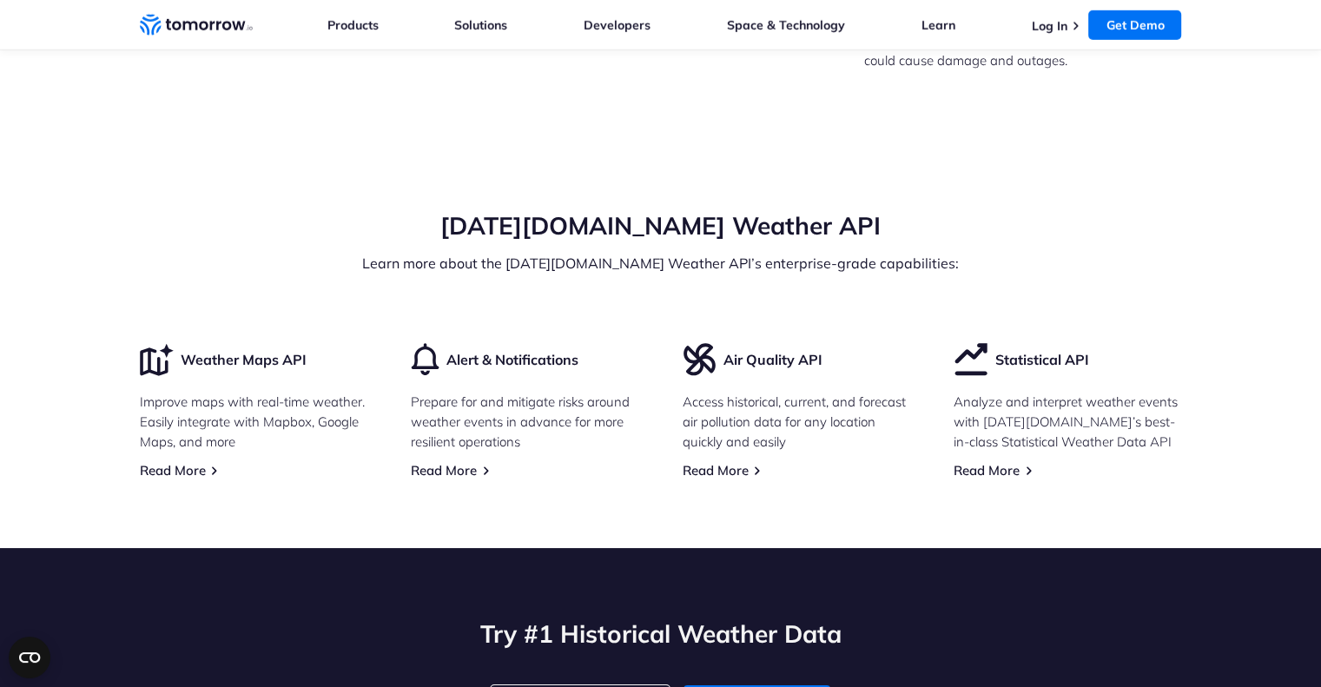
scroll to position [5131, 0]
